Goal: Task Accomplishment & Management: Manage account settings

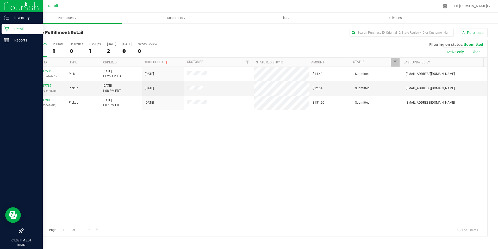
click at [7, 29] on icon at bounding box center [6, 28] width 5 height 5
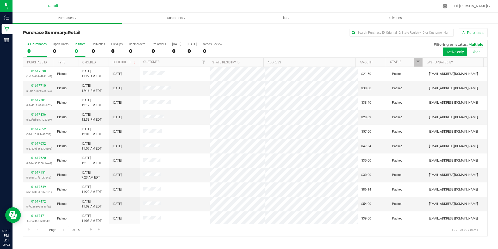
click at [80, 44] on div "In Store" at bounding box center [80, 44] width 11 height 4
click at [0, 0] on input "In Store 0" at bounding box center [0, 0] width 0 height 0
click at [363, 33] on input "text" at bounding box center [402, 33] width 104 height 8
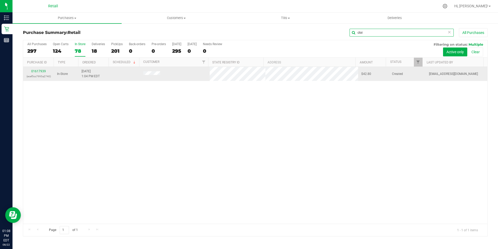
type input "cloi"
click at [36, 73] on div "01617939 (ecef5cc7995a2740)" at bounding box center [38, 74] width 24 height 10
click at [37, 70] on link "01617939" at bounding box center [38, 71] width 15 height 4
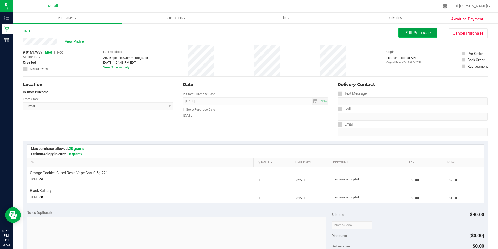
click at [415, 35] on span "Edit Purchase" at bounding box center [417, 32] width 25 height 5
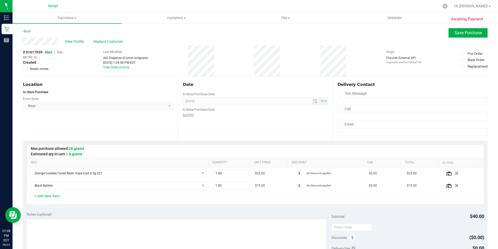
click at [63, 54] on div "# 01617939 Med | Rec METRC ID: - Created Needs review" at bounding box center [43, 61] width 40 height 22
click at [62, 51] on span "Rec" at bounding box center [60, 52] width 6 height 4
click at [469, 37] on button "Save Purchase" at bounding box center [468, 32] width 39 height 9
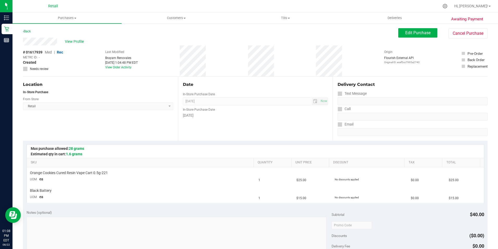
click at [83, 42] on span "View Profile" at bounding box center [75, 41] width 21 height 5
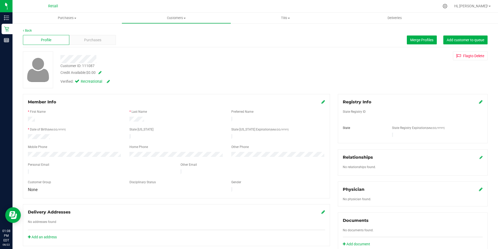
click at [97, 45] on div "Profile Purchases Merge Profiles Add customer to queue" at bounding box center [255, 40] width 465 height 14
click at [102, 40] on div "Purchases" at bounding box center [92, 40] width 46 height 10
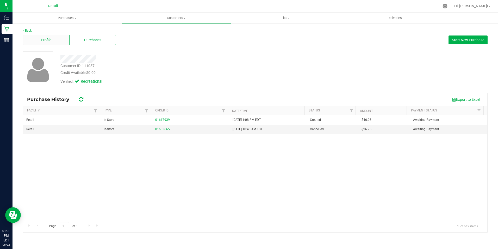
click at [53, 39] on div "Profile" at bounding box center [46, 40] width 46 height 10
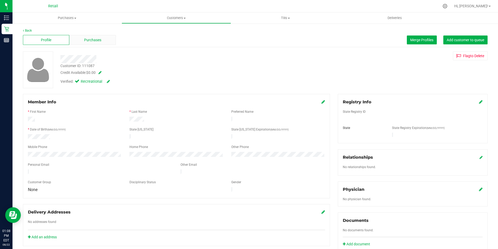
click at [106, 42] on div "Purchases" at bounding box center [92, 40] width 46 height 10
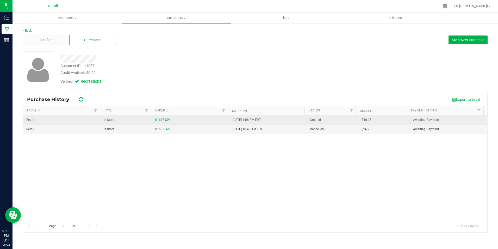
click at [160, 117] on td "01617939" at bounding box center [190, 119] width 77 height 9
click at [162, 118] on link "01617939" at bounding box center [162, 120] width 15 height 4
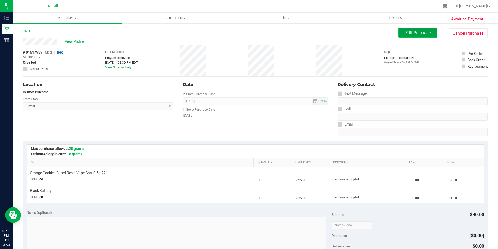
click at [419, 34] on span "Edit Purchase" at bounding box center [417, 32] width 25 height 5
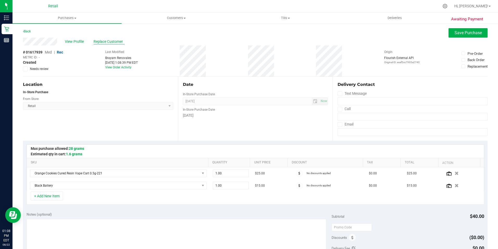
click at [111, 39] on span "Replace Customer" at bounding box center [109, 41] width 31 height 5
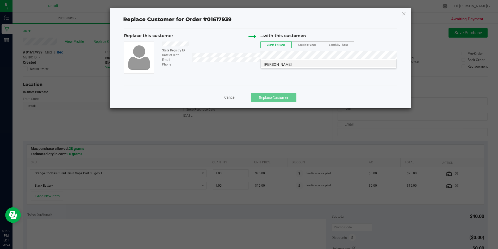
click at [287, 64] on li "[PERSON_NAME]" at bounding box center [329, 63] width 136 height 7
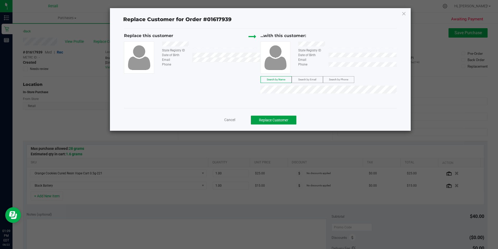
click at [274, 119] on button "Replace Customer" at bounding box center [274, 119] width 46 height 9
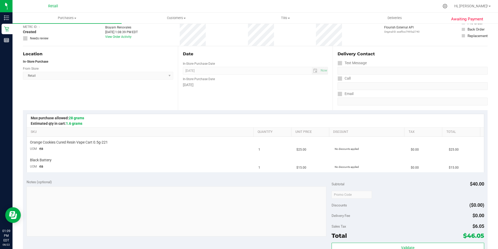
scroll to position [78, 0]
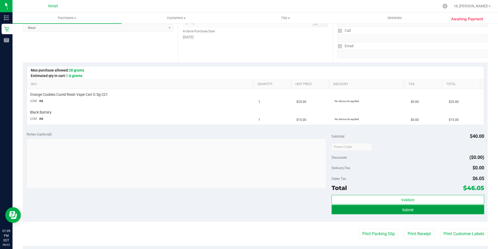
click at [440, 208] on button "Submit" at bounding box center [408, 209] width 153 height 9
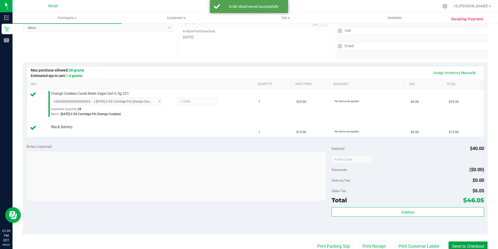
click at [460, 243] on button "Send to Checkout" at bounding box center [468, 246] width 39 height 10
